Goal: Browse casually

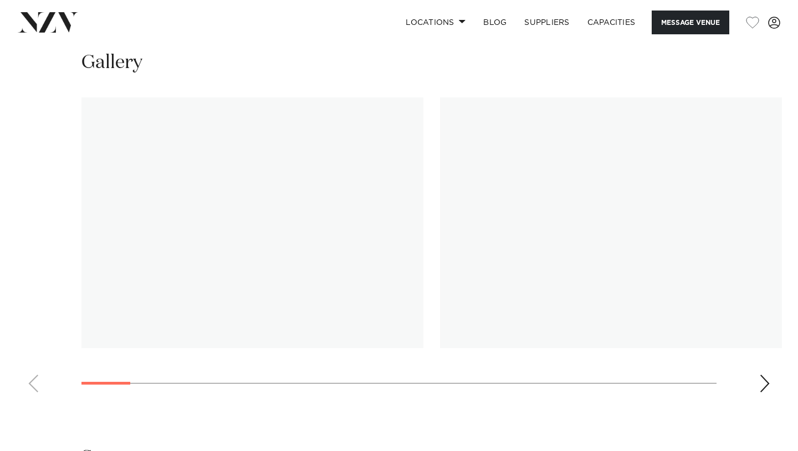
scroll to position [1069, 0]
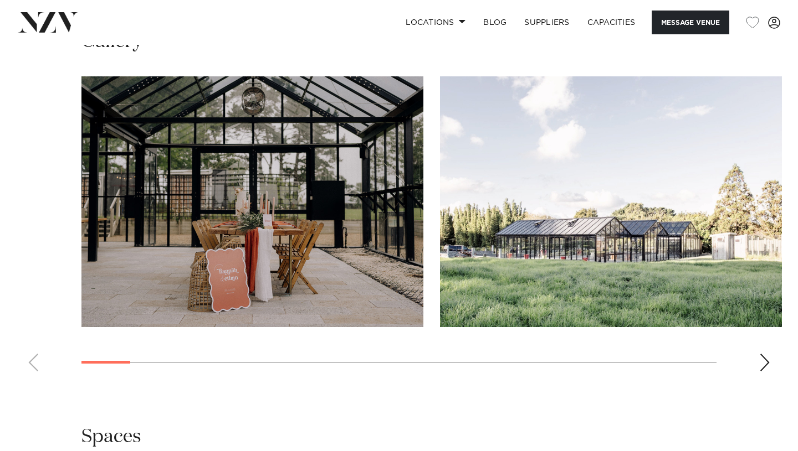
click at [764, 372] on div "Next slide" at bounding box center [764, 363] width 11 height 18
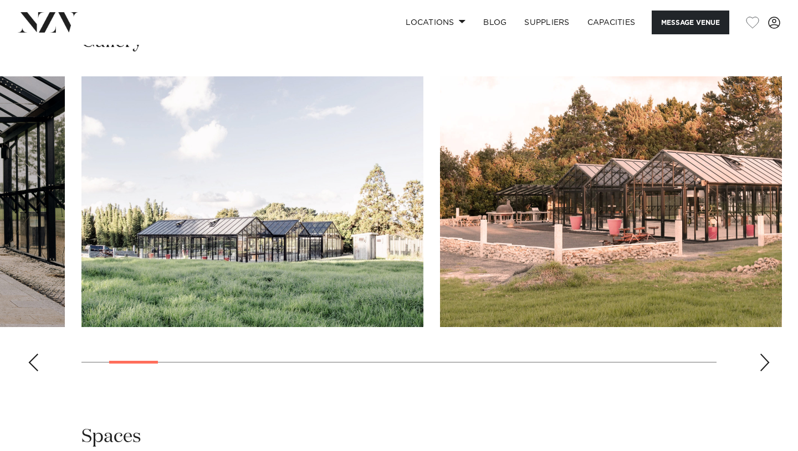
click at [764, 372] on div "Next slide" at bounding box center [764, 363] width 11 height 18
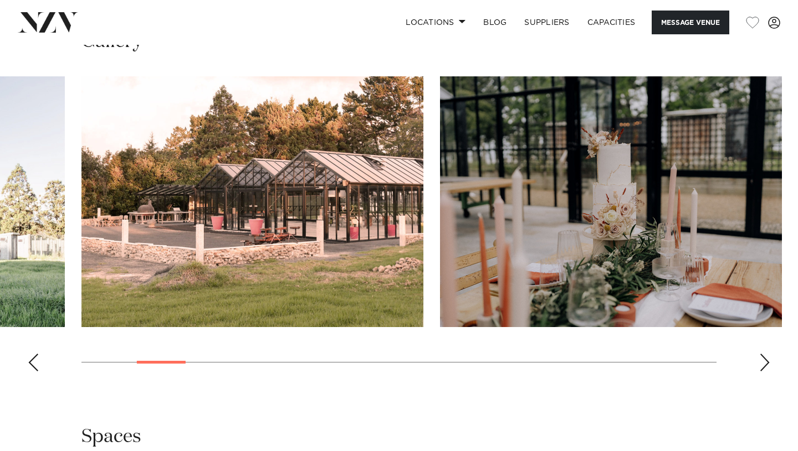
click at [764, 372] on div "Next slide" at bounding box center [764, 363] width 11 height 18
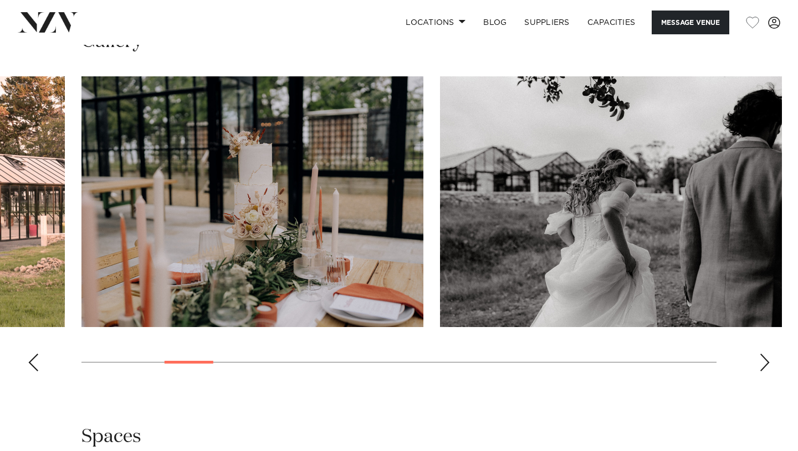
click at [764, 372] on div "Next slide" at bounding box center [764, 363] width 11 height 18
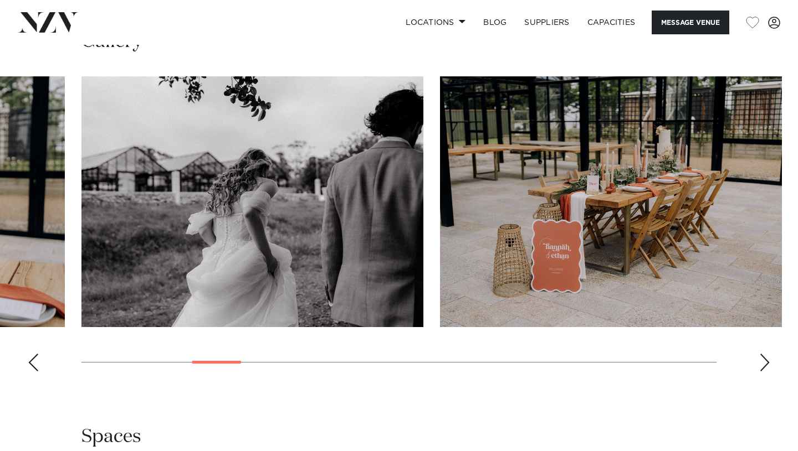
click at [764, 372] on div "Next slide" at bounding box center [764, 363] width 11 height 18
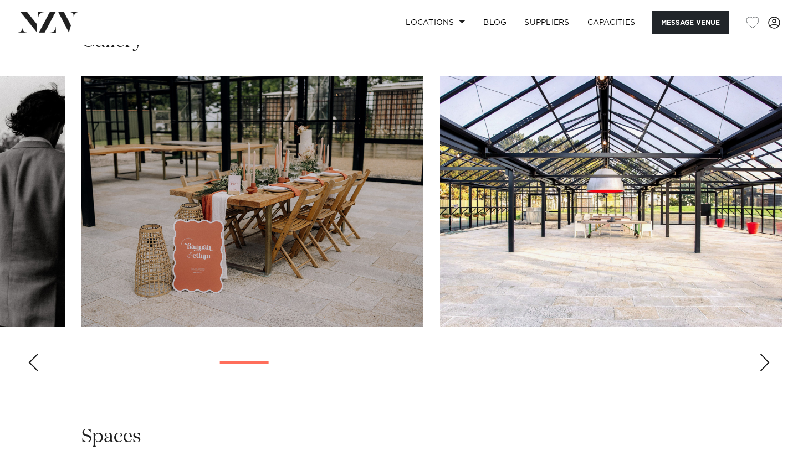
click at [764, 372] on div "Next slide" at bounding box center [764, 363] width 11 height 18
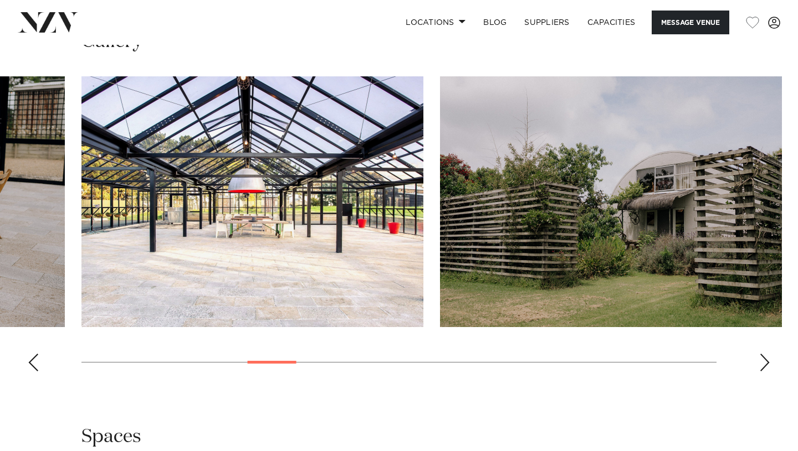
click at [764, 372] on div "Next slide" at bounding box center [764, 363] width 11 height 18
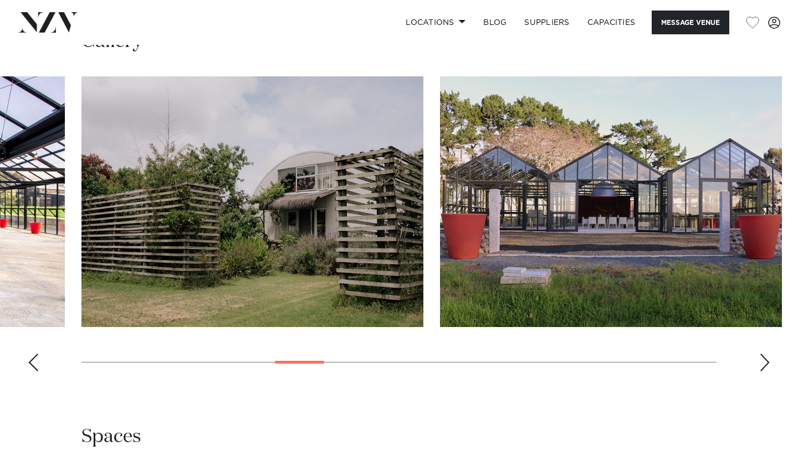
click at [764, 372] on div "Next slide" at bounding box center [764, 363] width 11 height 18
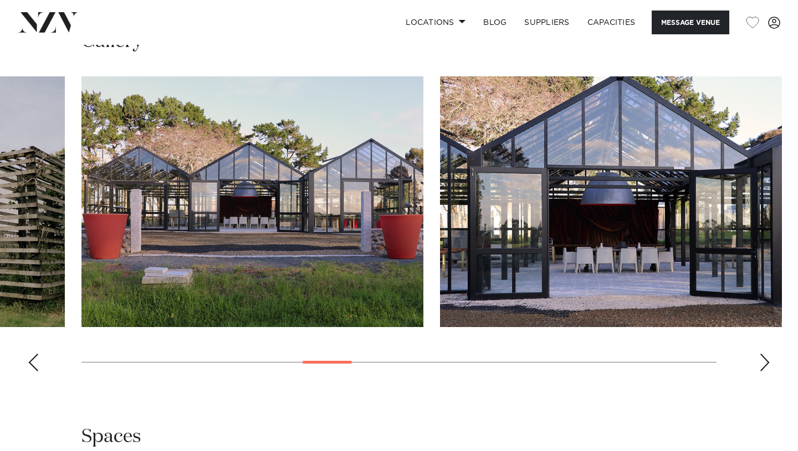
click at [764, 372] on div "Next slide" at bounding box center [764, 363] width 11 height 18
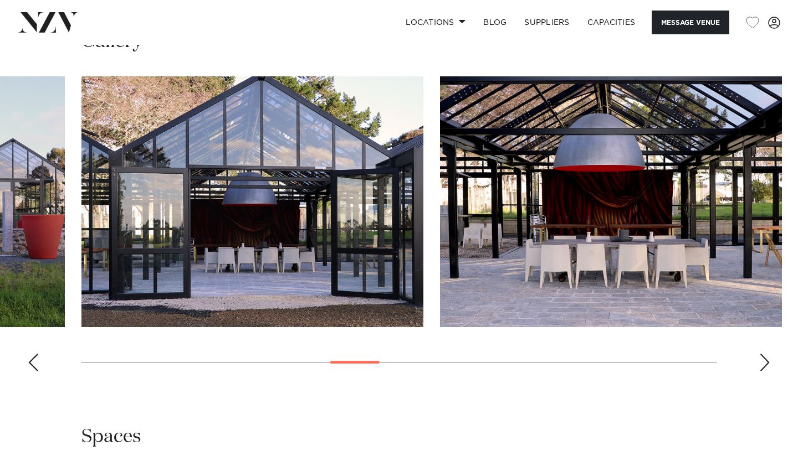
click at [764, 372] on div "Next slide" at bounding box center [764, 363] width 11 height 18
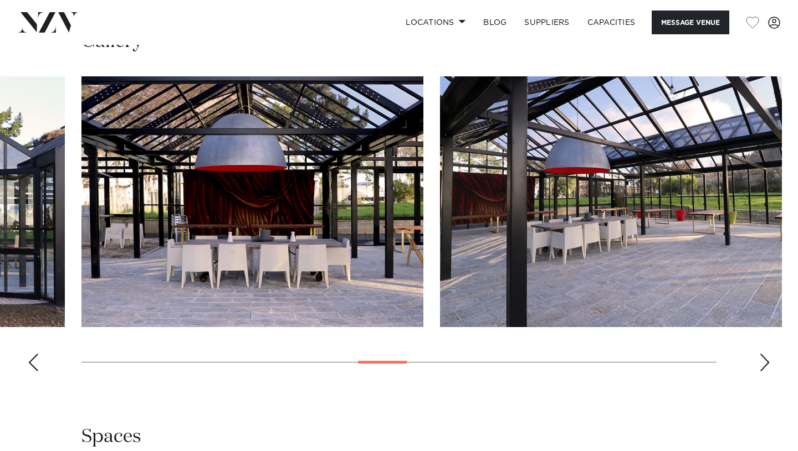
click at [764, 372] on div "Next slide" at bounding box center [764, 363] width 11 height 18
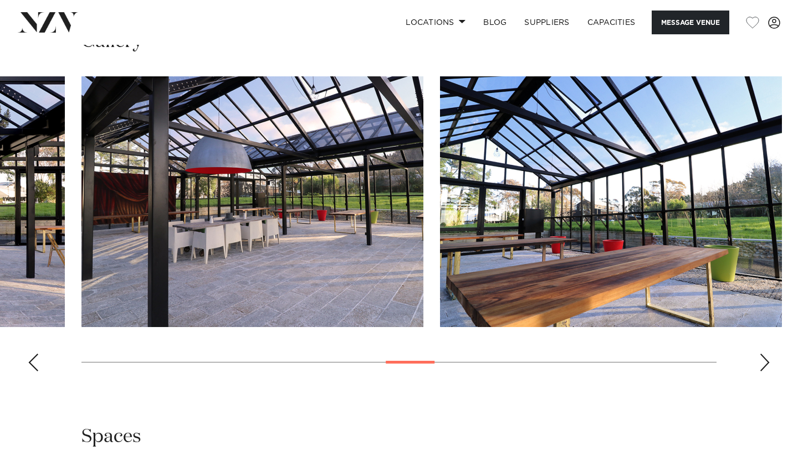
click at [764, 372] on div "Next slide" at bounding box center [764, 363] width 11 height 18
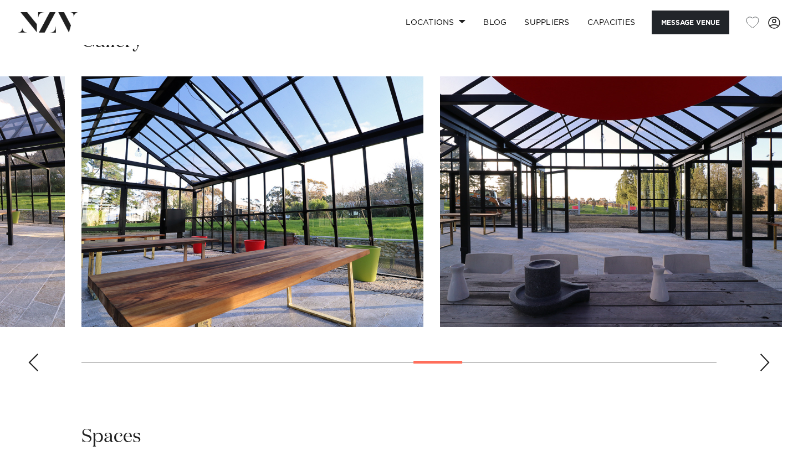
click at [764, 372] on div "Next slide" at bounding box center [764, 363] width 11 height 18
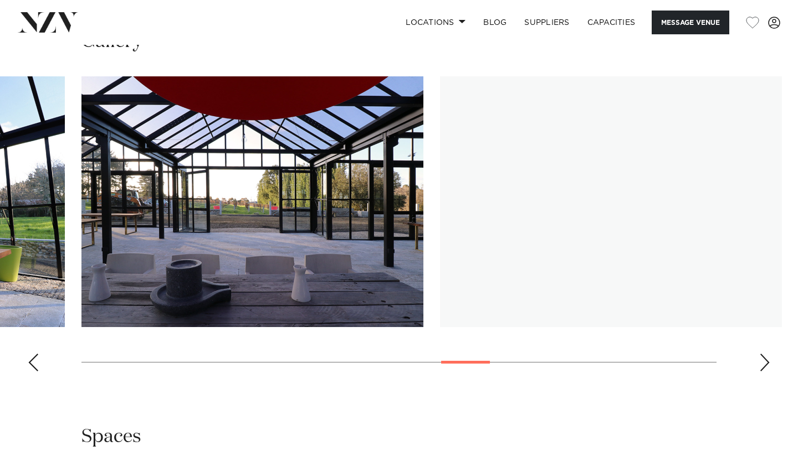
click at [764, 372] on div "Next slide" at bounding box center [764, 363] width 11 height 18
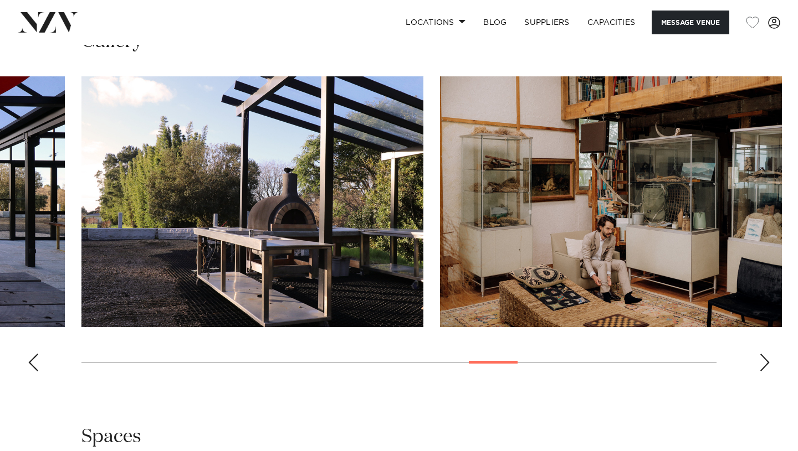
click at [764, 372] on div "Next slide" at bounding box center [764, 363] width 11 height 18
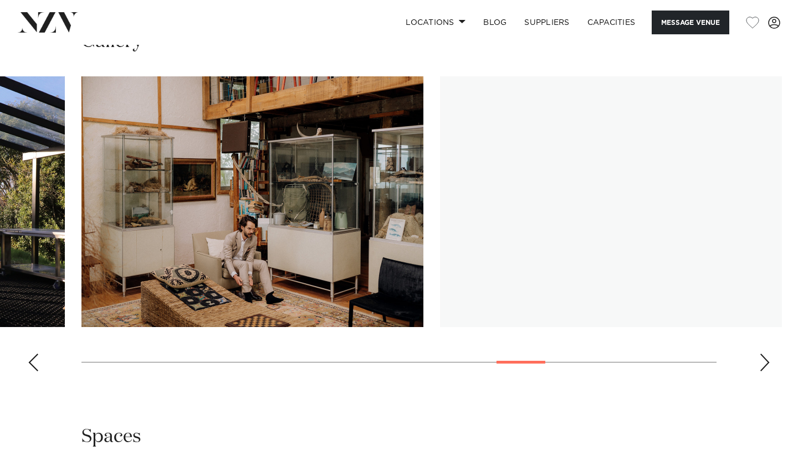
click at [764, 372] on div "Next slide" at bounding box center [764, 363] width 11 height 18
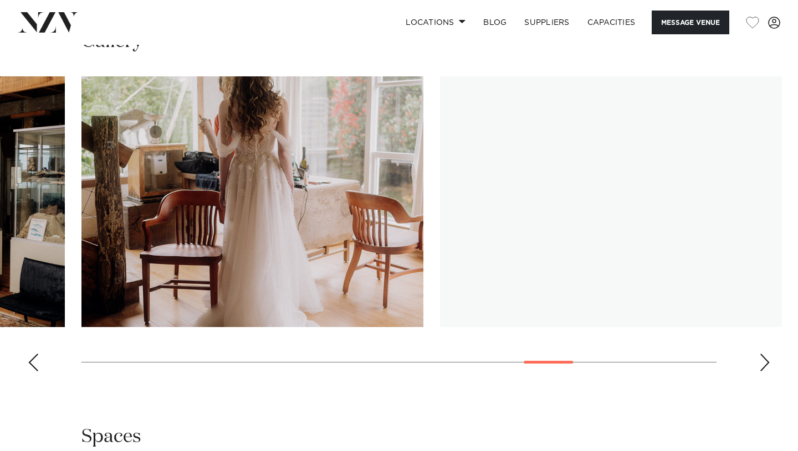
click at [764, 372] on div "Next slide" at bounding box center [764, 363] width 11 height 18
